Goal: Transaction & Acquisition: Download file/media

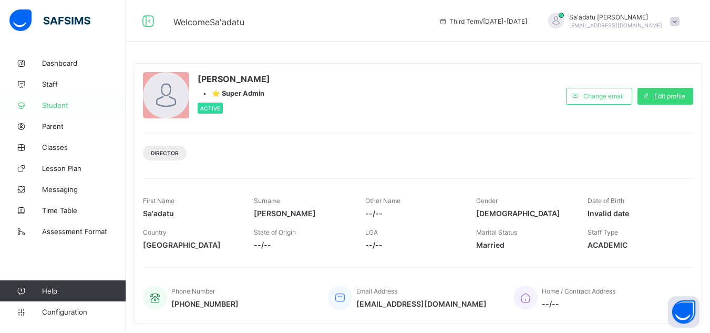
click at [69, 102] on span "Student" at bounding box center [84, 105] width 84 height 8
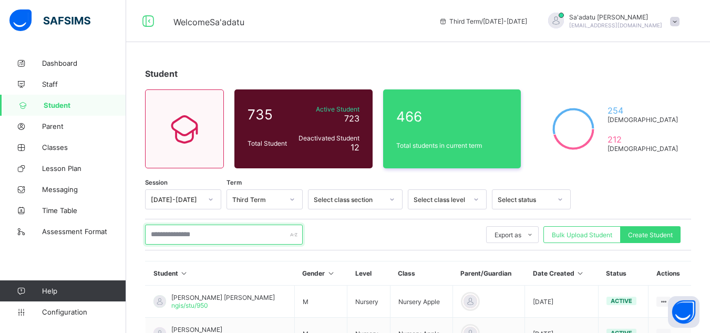
click at [233, 241] on input "text" at bounding box center [224, 234] width 158 height 20
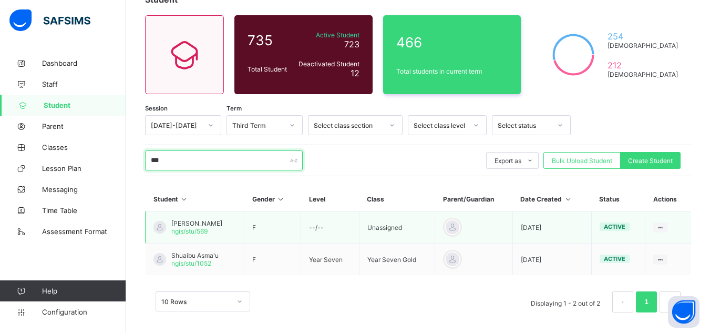
scroll to position [80, 0]
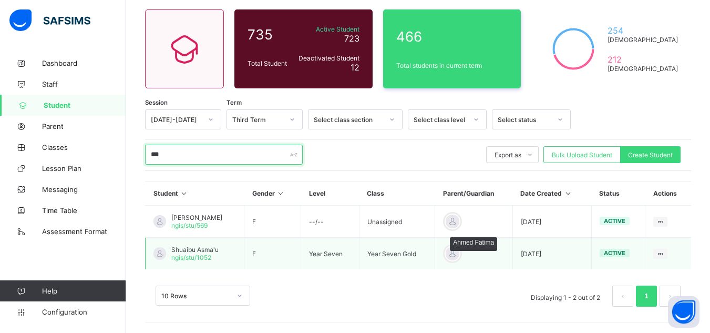
type input "***"
click at [460, 253] on div at bounding box center [453, 253] width 16 height 16
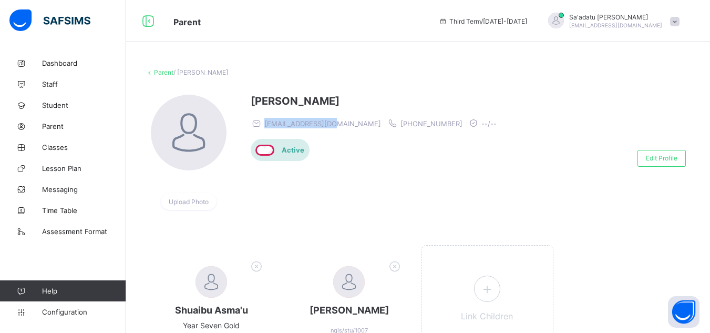
drag, startPoint x: 266, startPoint y: 123, endPoint x: 336, endPoint y: 123, distance: 70.4
click at [336, 123] on div "fa252529@gmail.com +2348064661147 --/--" at bounding box center [376, 123] width 251 height 11
copy span "fa252529@gmail.com"
click at [50, 125] on span "Parent" at bounding box center [84, 126] width 84 height 8
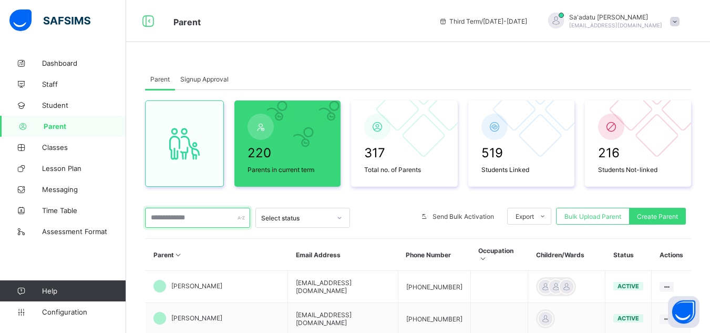
click at [173, 221] on input "text" at bounding box center [197, 218] width 105 height 20
paste input "**********"
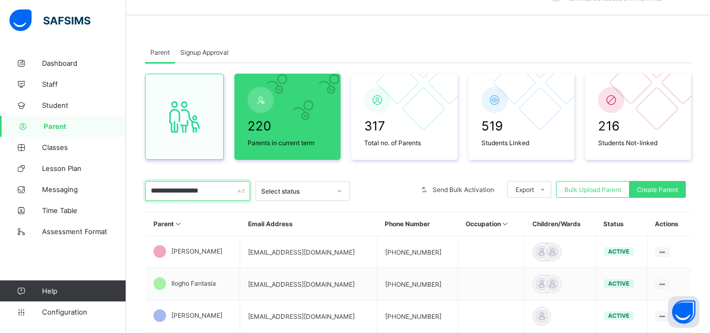
scroll to position [53, 0]
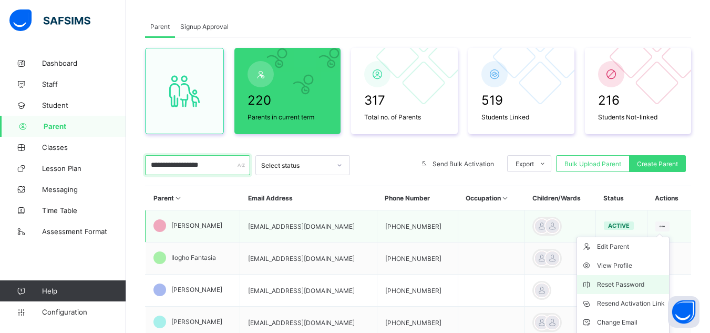
type input "**********"
click at [620, 287] on div "Reset Password" at bounding box center [631, 284] width 68 height 11
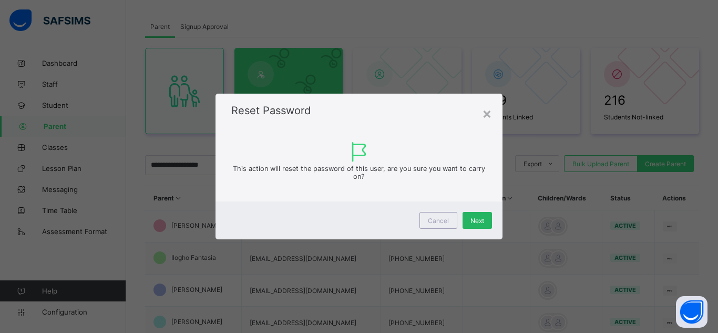
click at [474, 215] on div "Next" at bounding box center [476, 220] width 29 height 17
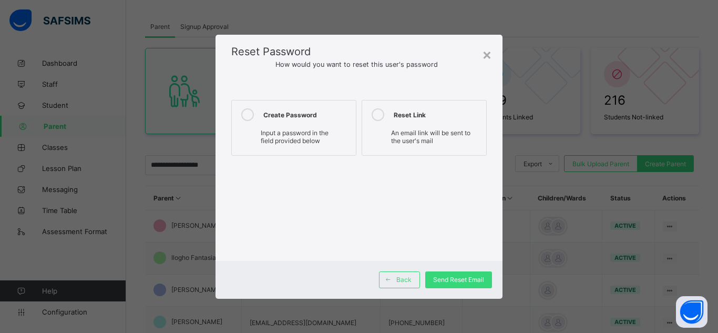
click at [283, 130] on span "Input a password in the field provided below" at bounding box center [295, 137] width 68 height 16
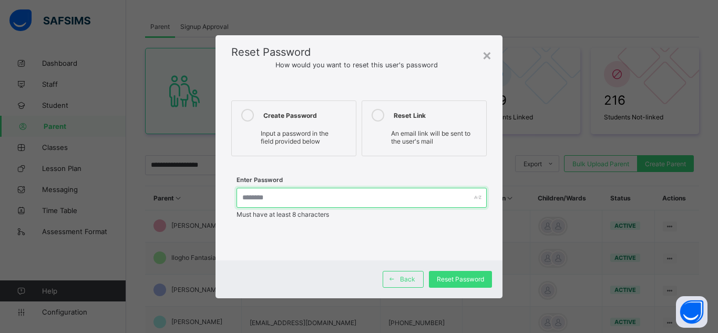
click at [330, 193] on input "text" at bounding box center [361, 198] width 250 height 20
type input "**********"
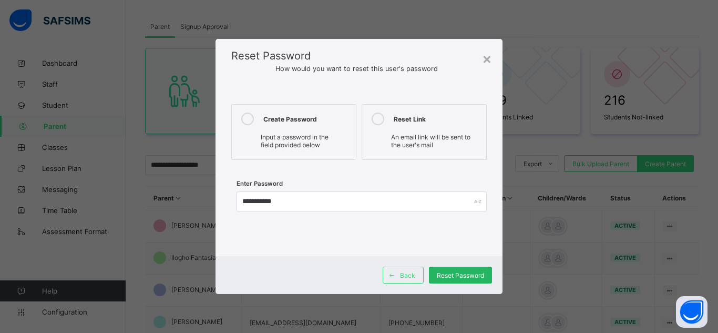
click at [444, 282] on div "Reset Password" at bounding box center [460, 274] width 63 height 17
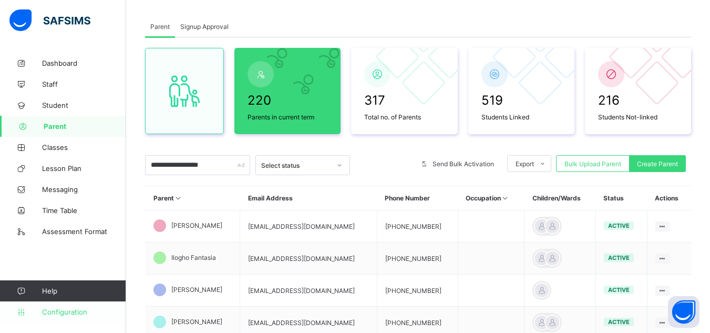
click at [70, 310] on span "Configuration" at bounding box center [84, 311] width 84 height 8
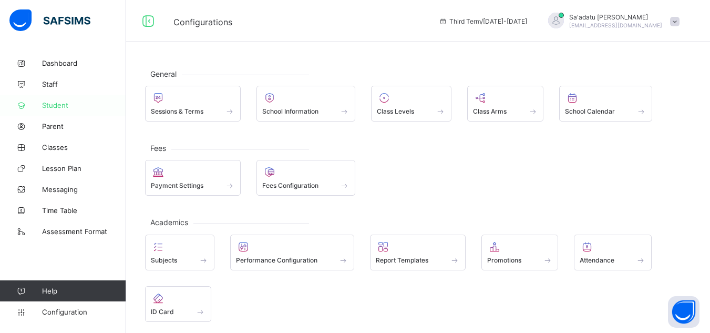
click at [46, 104] on span "Student" at bounding box center [84, 105] width 84 height 8
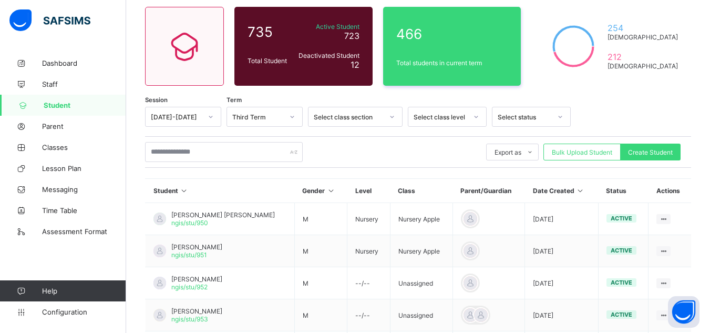
scroll to position [105, 0]
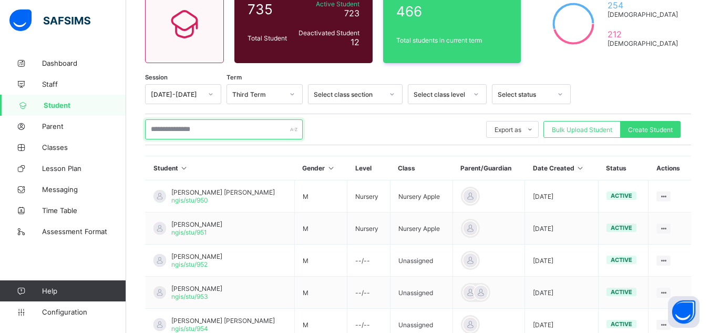
click at [214, 128] on input "text" at bounding box center [224, 129] width 158 height 20
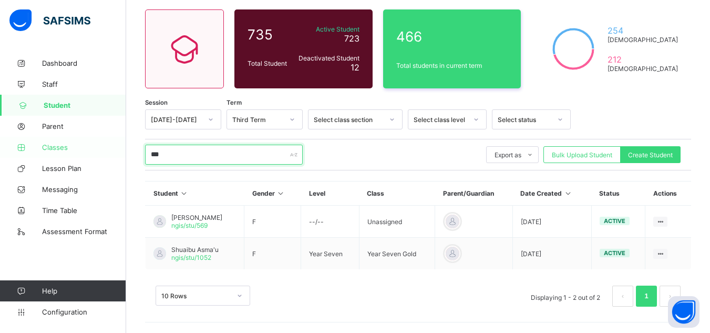
scroll to position [80, 0]
type input "***"
click at [205, 249] on span "Shuaibu Asma'u" at bounding box center [194, 249] width 47 height 8
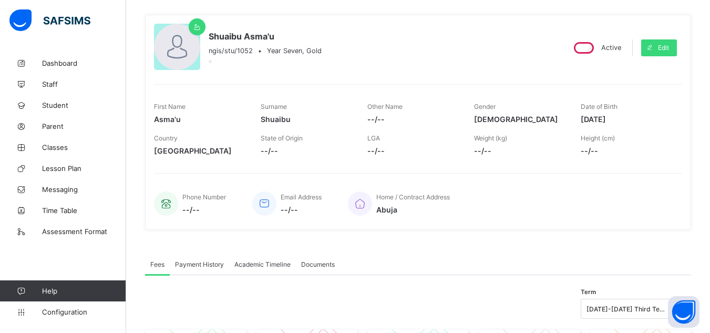
click at [252, 256] on div "Academic Timeline" at bounding box center [262, 263] width 67 height 21
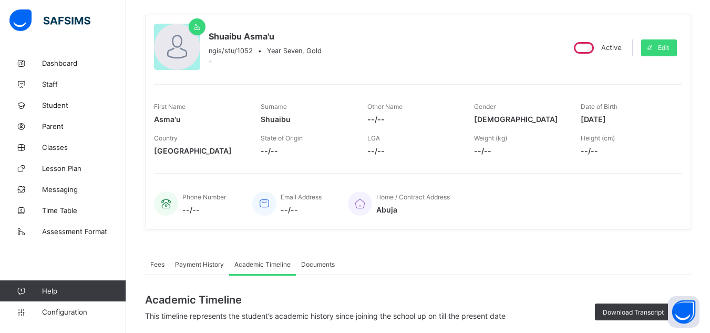
scroll to position [272, 0]
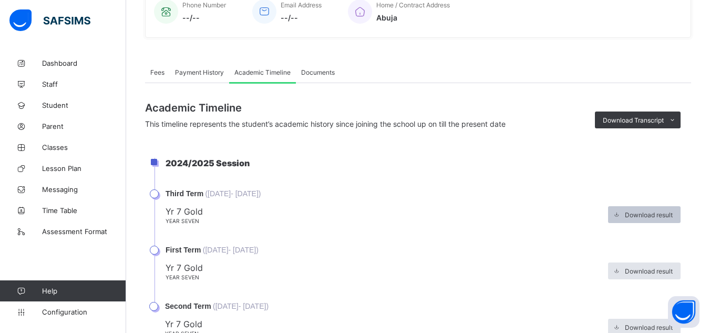
click at [647, 213] on span "Download result" at bounding box center [649, 215] width 48 height 8
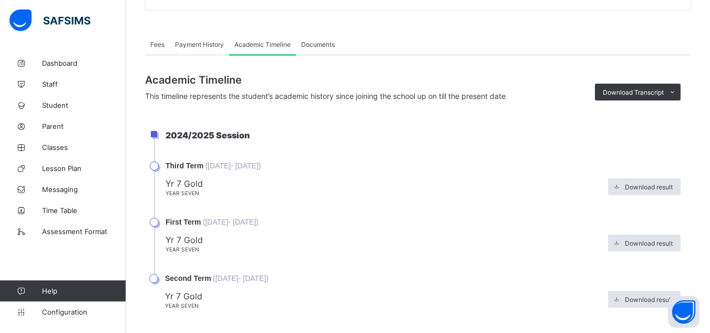
scroll to position [322, 0]
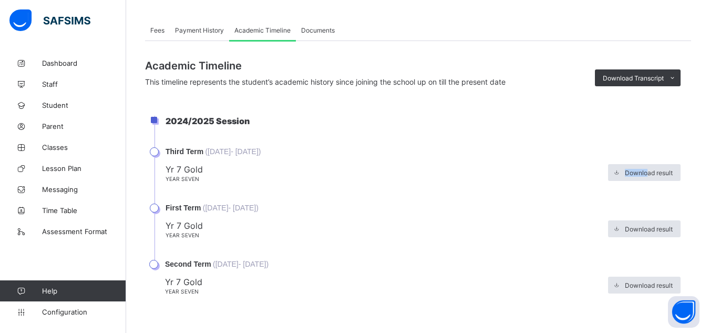
drag, startPoint x: 651, startPoint y: 169, endPoint x: 552, endPoint y: 188, distance: 100.7
click at [552, 188] on li "Third Term ( 27th Apr, 2025 - 24th Jul, 2025 ) Yr 7 Gold Year Seven Download re…" at bounding box center [422, 175] width 537 height 56
click at [674, 72] on span at bounding box center [672, 77] width 17 height 17
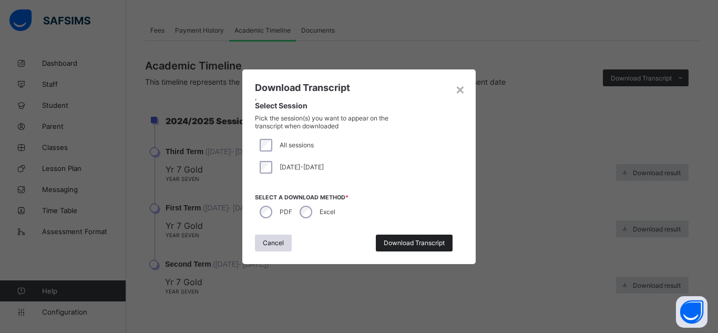
click at [423, 245] on span "Download Transcript" at bounding box center [414, 243] width 61 height 8
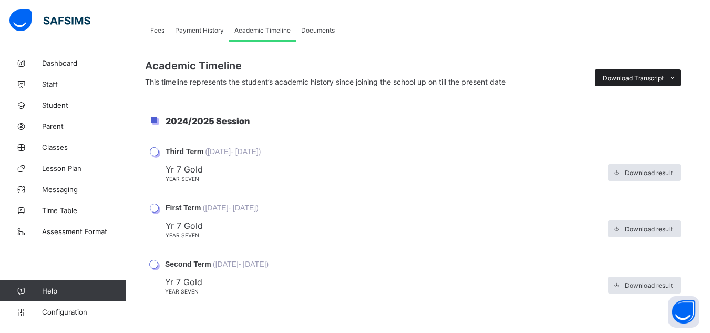
click at [635, 74] on span "Download Transcript" at bounding box center [633, 78] width 61 height 8
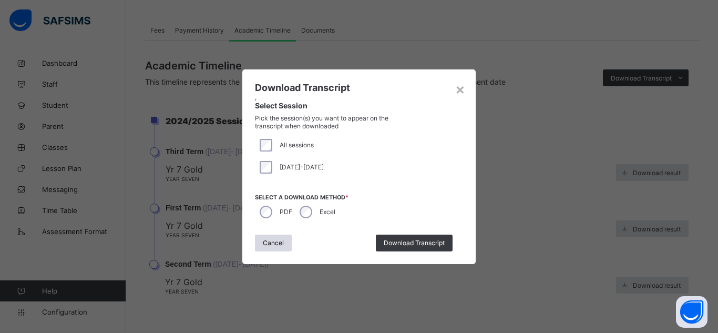
click at [318, 207] on div "Excel" at bounding box center [316, 212] width 43 height 22
click at [429, 238] on div "Download Transcript" at bounding box center [414, 242] width 77 height 17
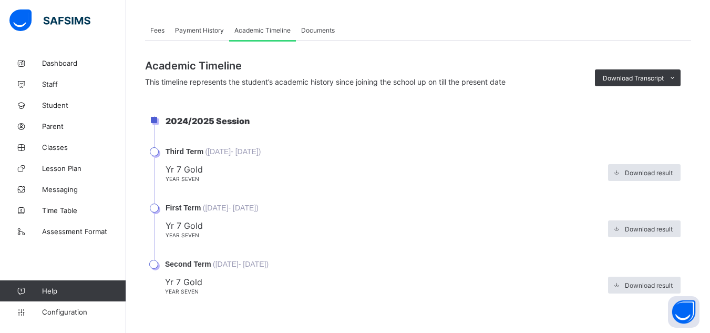
click at [406, 283] on span "Yr 7 Gold" at bounding box center [384, 281] width 438 height 11
click at [67, 63] on span "Dashboard" at bounding box center [84, 63] width 84 height 8
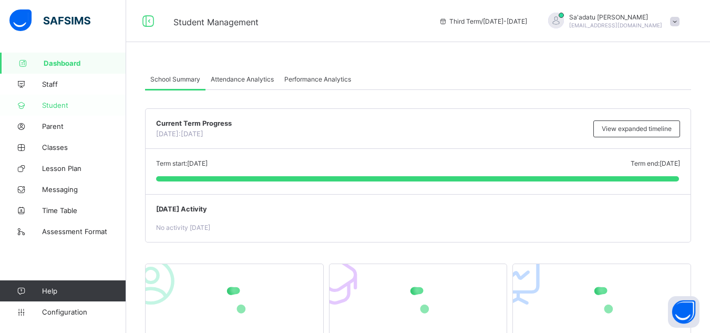
click at [66, 100] on link "Student" at bounding box center [63, 105] width 126 height 21
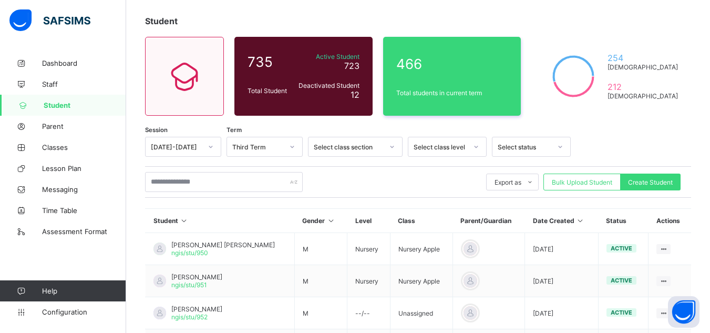
scroll to position [333, 0]
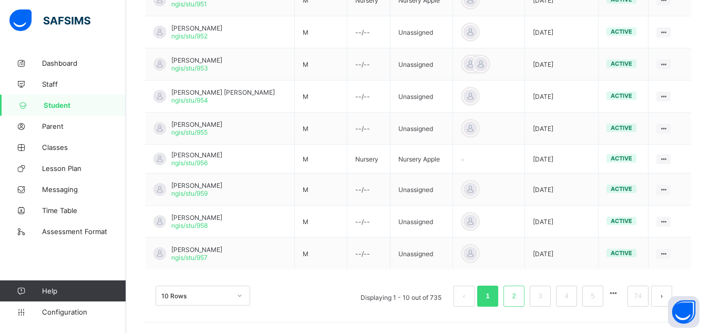
click at [524, 298] on li "2" at bounding box center [513, 295] width 21 height 21
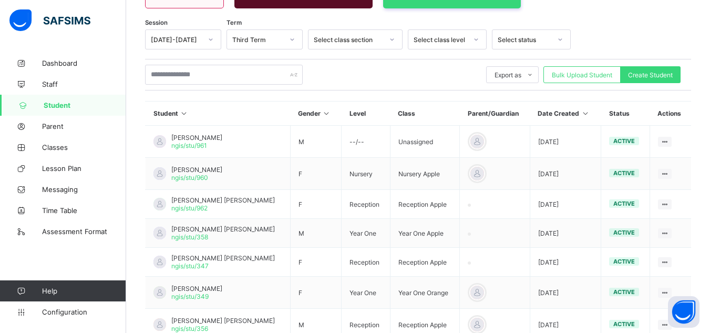
scroll to position [317, 0]
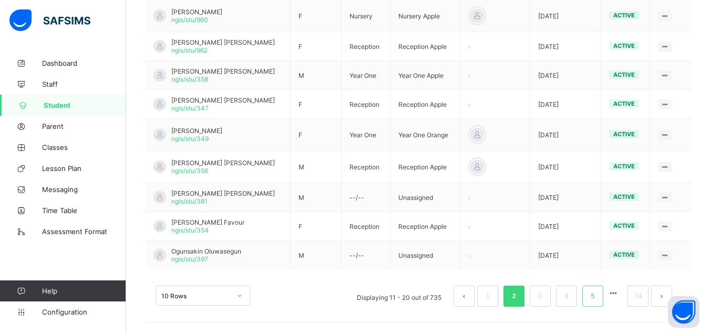
click at [598, 297] on link "5" at bounding box center [593, 296] width 10 height 14
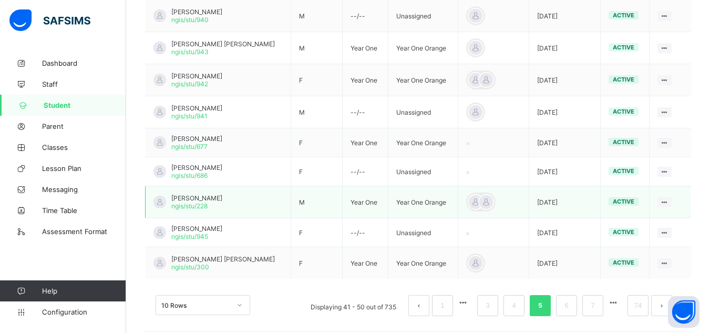
click at [181, 197] on span "Hadi Khalid" at bounding box center [196, 198] width 51 height 8
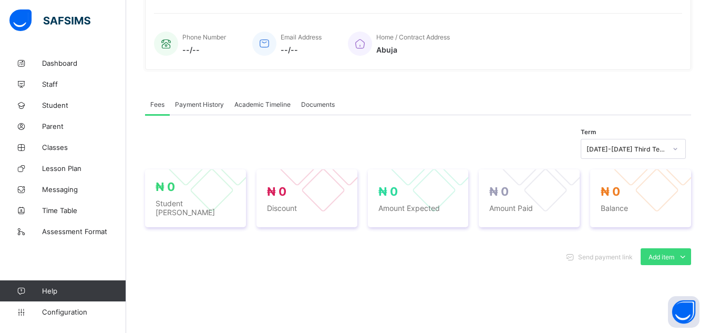
scroll to position [160, 0]
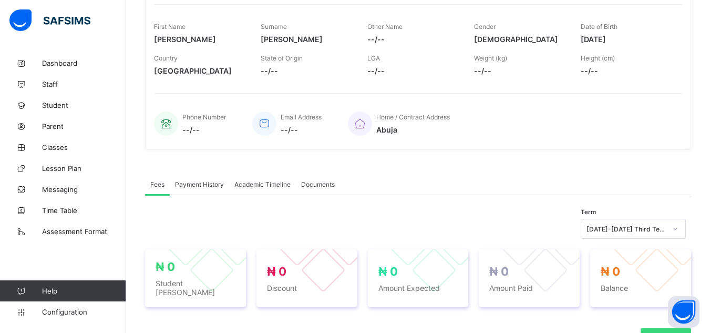
click at [213, 188] on span "Payment History" at bounding box center [199, 184] width 49 height 8
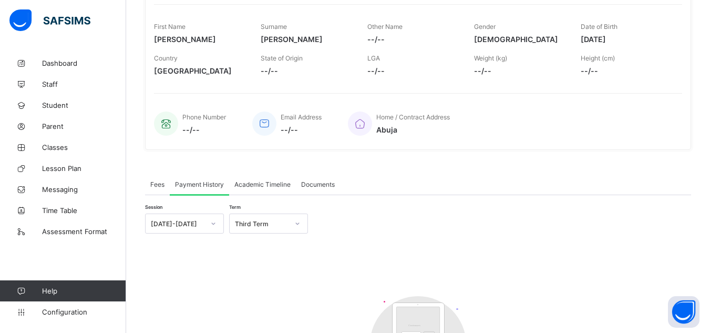
click at [308, 183] on span "Documents" at bounding box center [318, 184] width 34 height 8
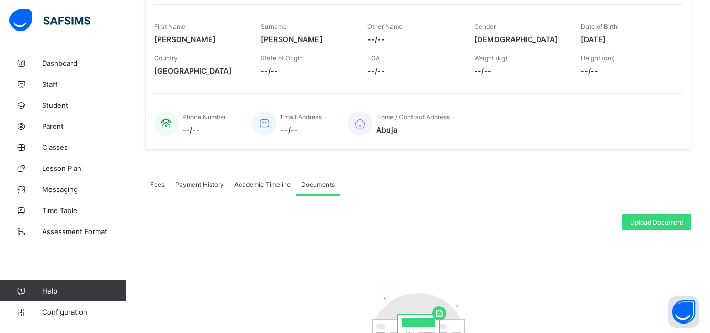
click at [255, 187] on span "Academic Timeline" at bounding box center [262, 184] width 56 height 8
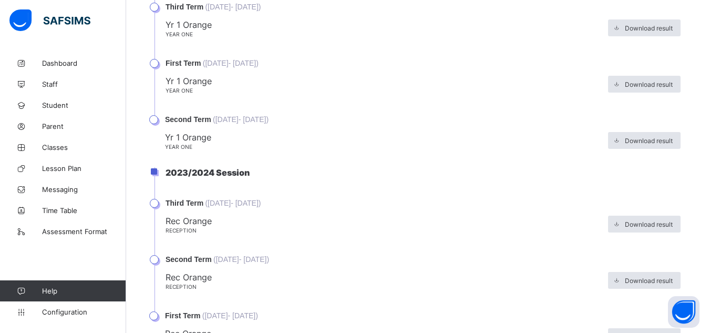
scroll to position [671, 0]
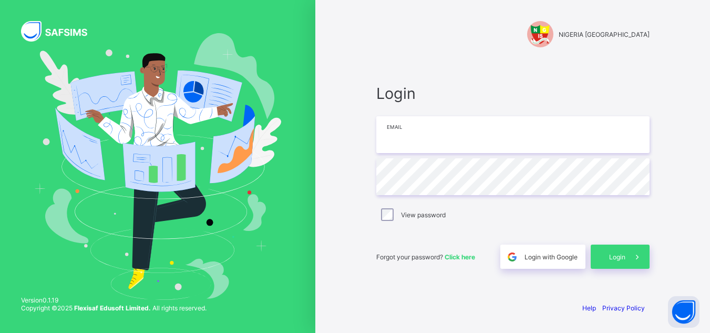
type input "**********"
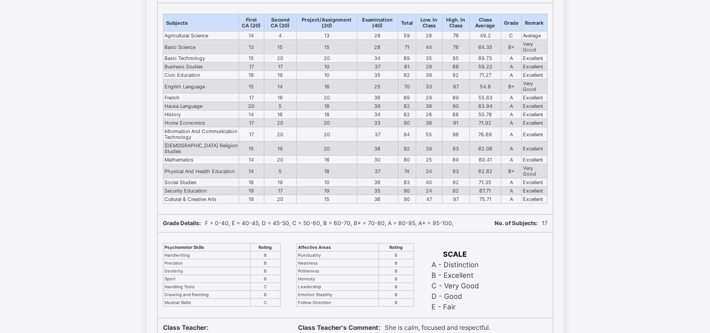
scroll to position [346, 0]
